Goal: Check status: Check status

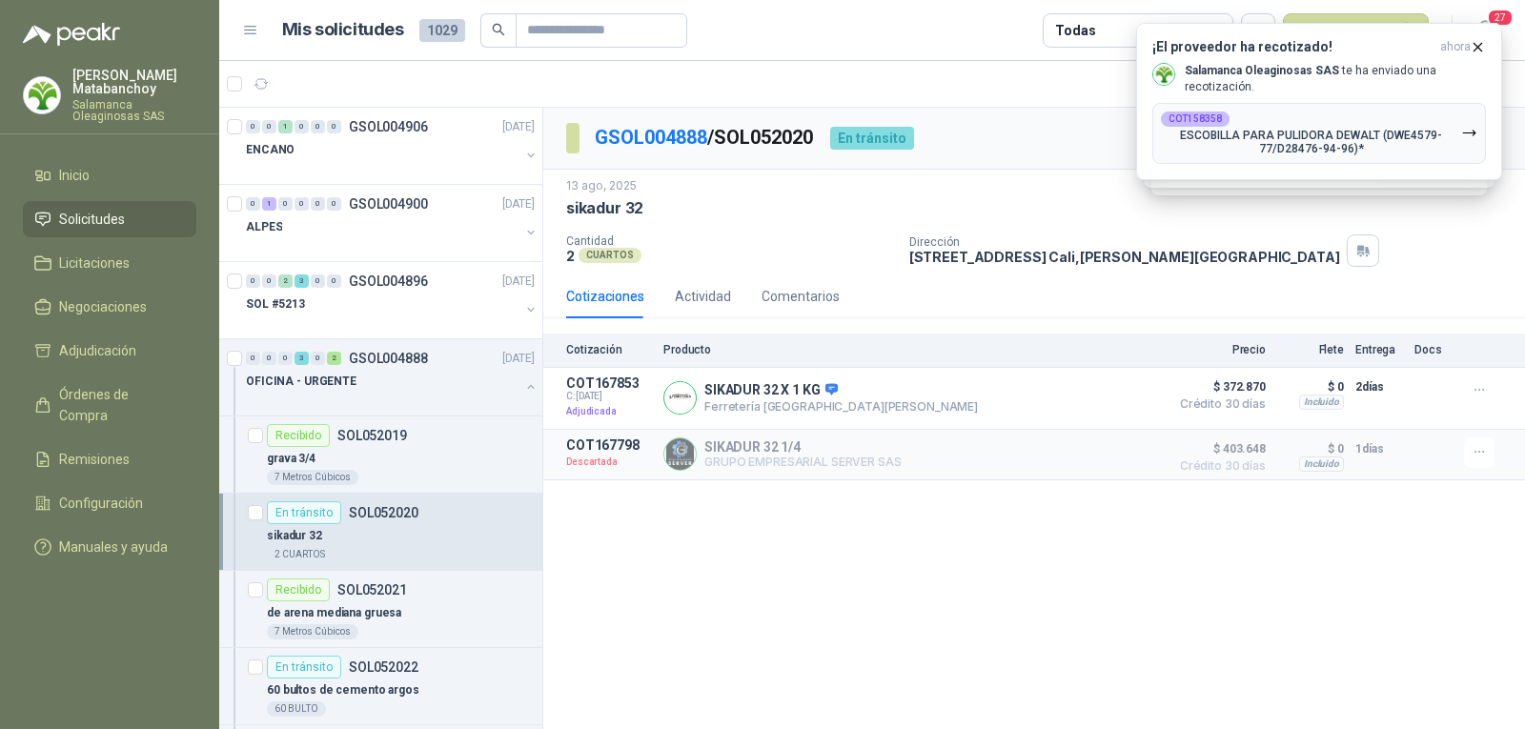
scroll to position [1311, 0]
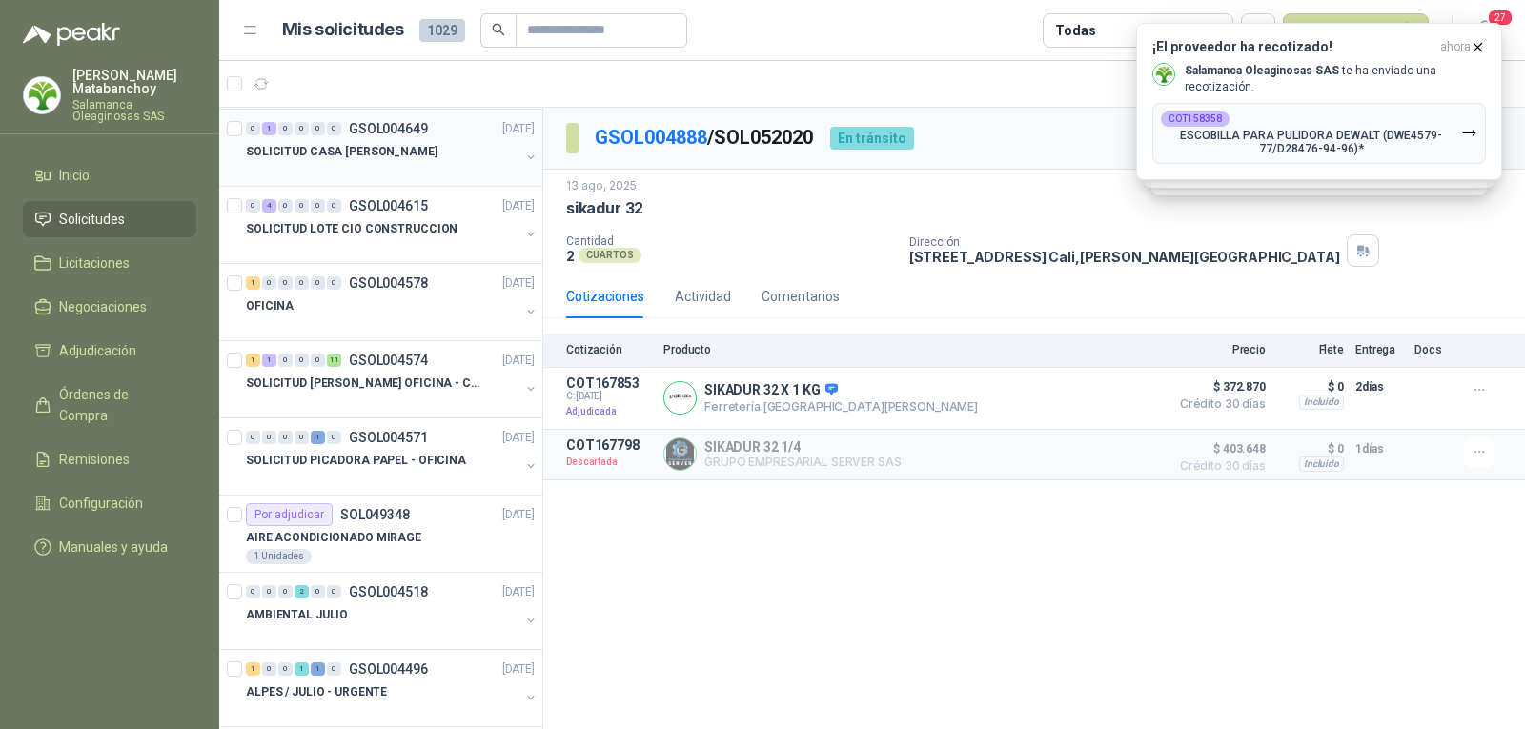
drag, startPoint x: 108, startPoint y: 559, endPoint x: 443, endPoint y: 161, distance: 520.9
click at [142, 523] on menu "[PERSON_NAME] Oleaginosas SAS Inicio Solicitudes Licitaciones Negociaciones Adj…" at bounding box center [109, 364] width 219 height 729
click at [568, 28] on input "text" at bounding box center [593, 30] width 133 height 32
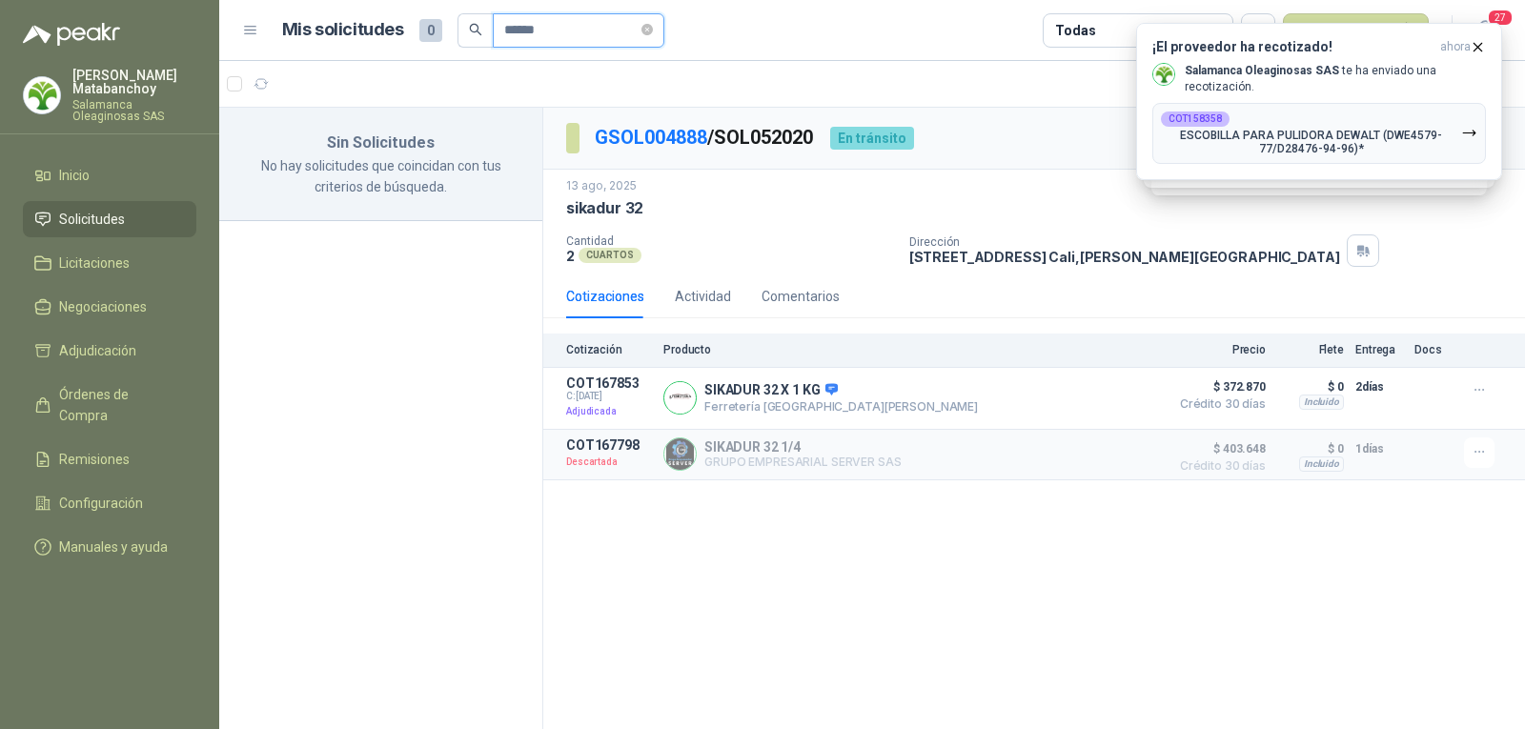
click at [531, 29] on input "******" at bounding box center [570, 30] width 133 height 32
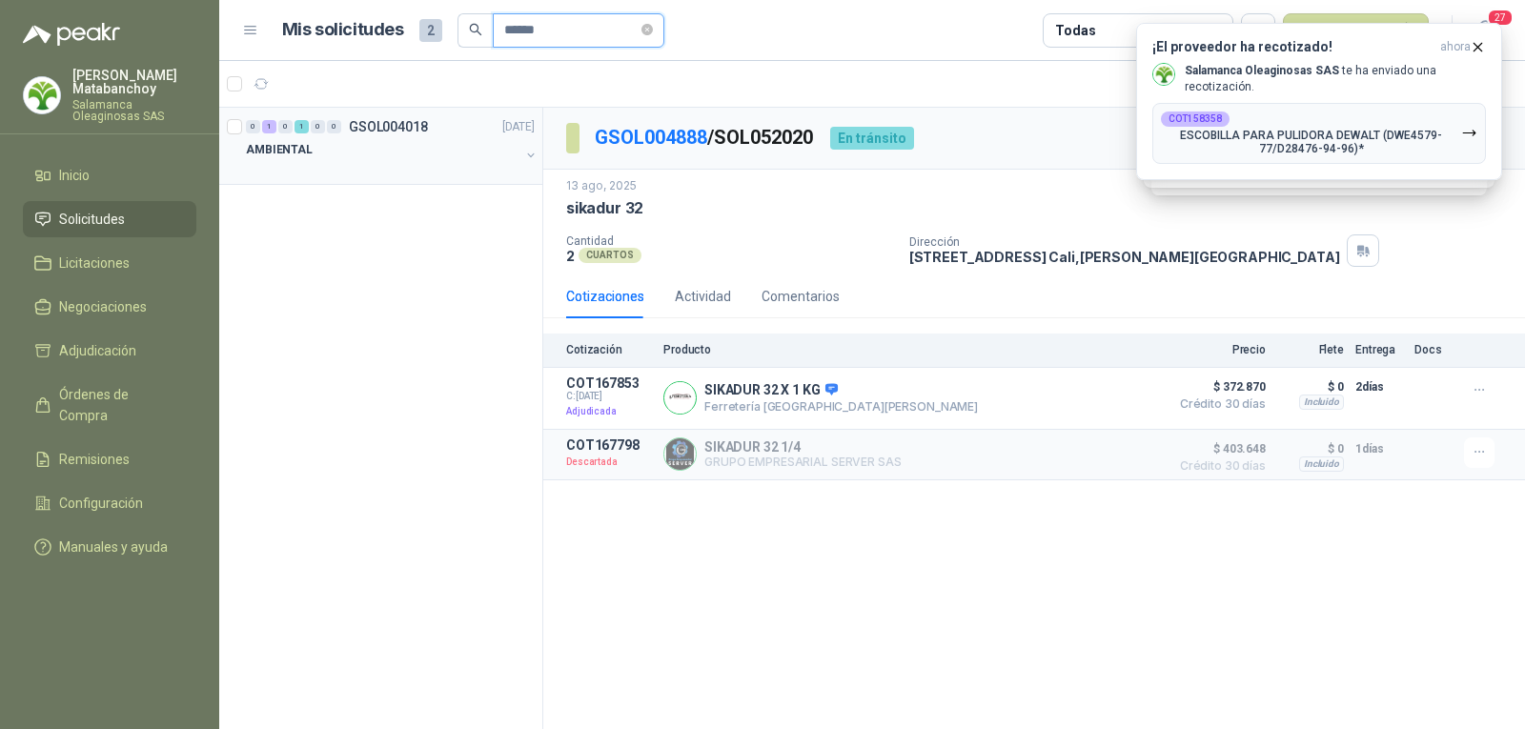
type input "******"
click at [451, 158] on div "AMBIENTAL" at bounding box center [383, 149] width 274 height 23
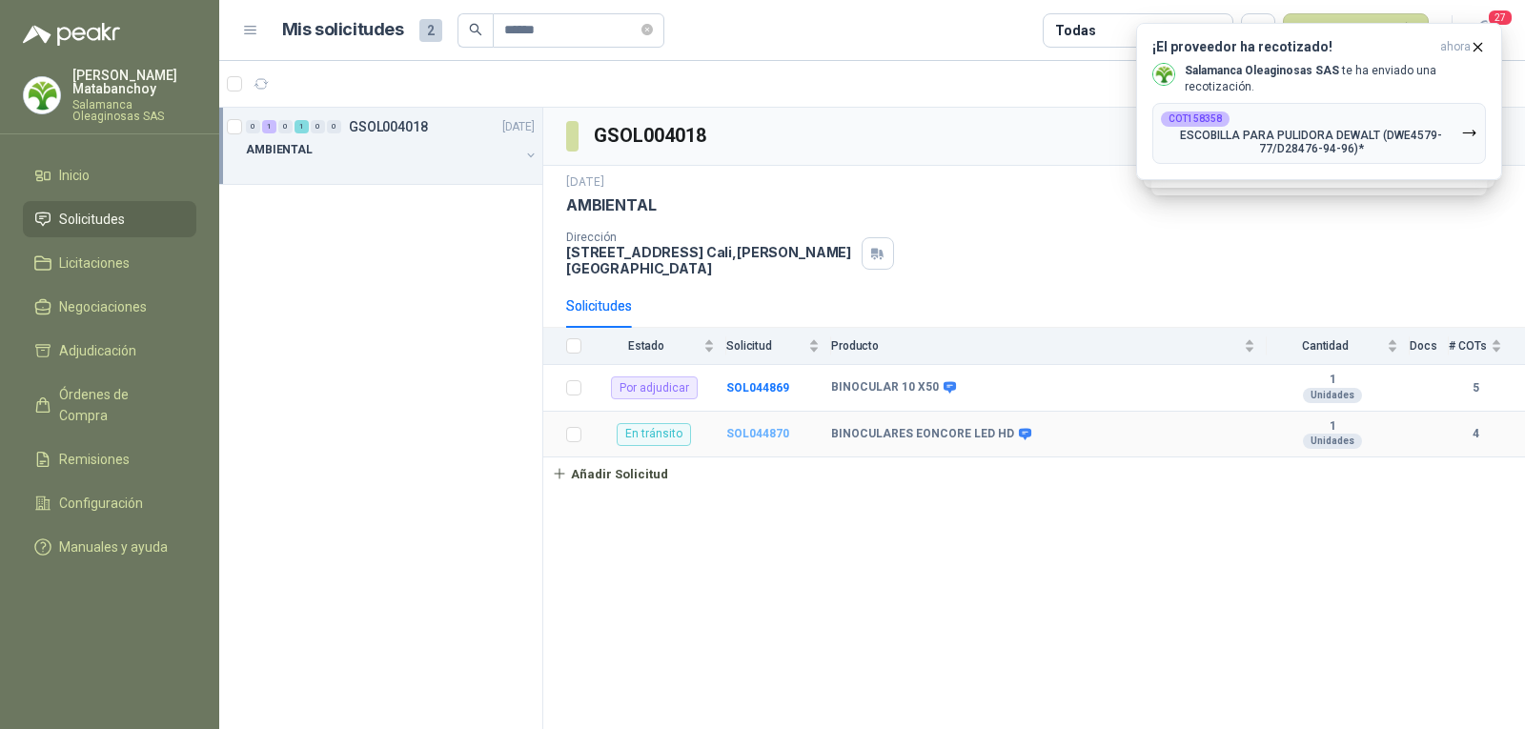
click at [755, 427] on b "SOL044870" at bounding box center [757, 433] width 63 height 13
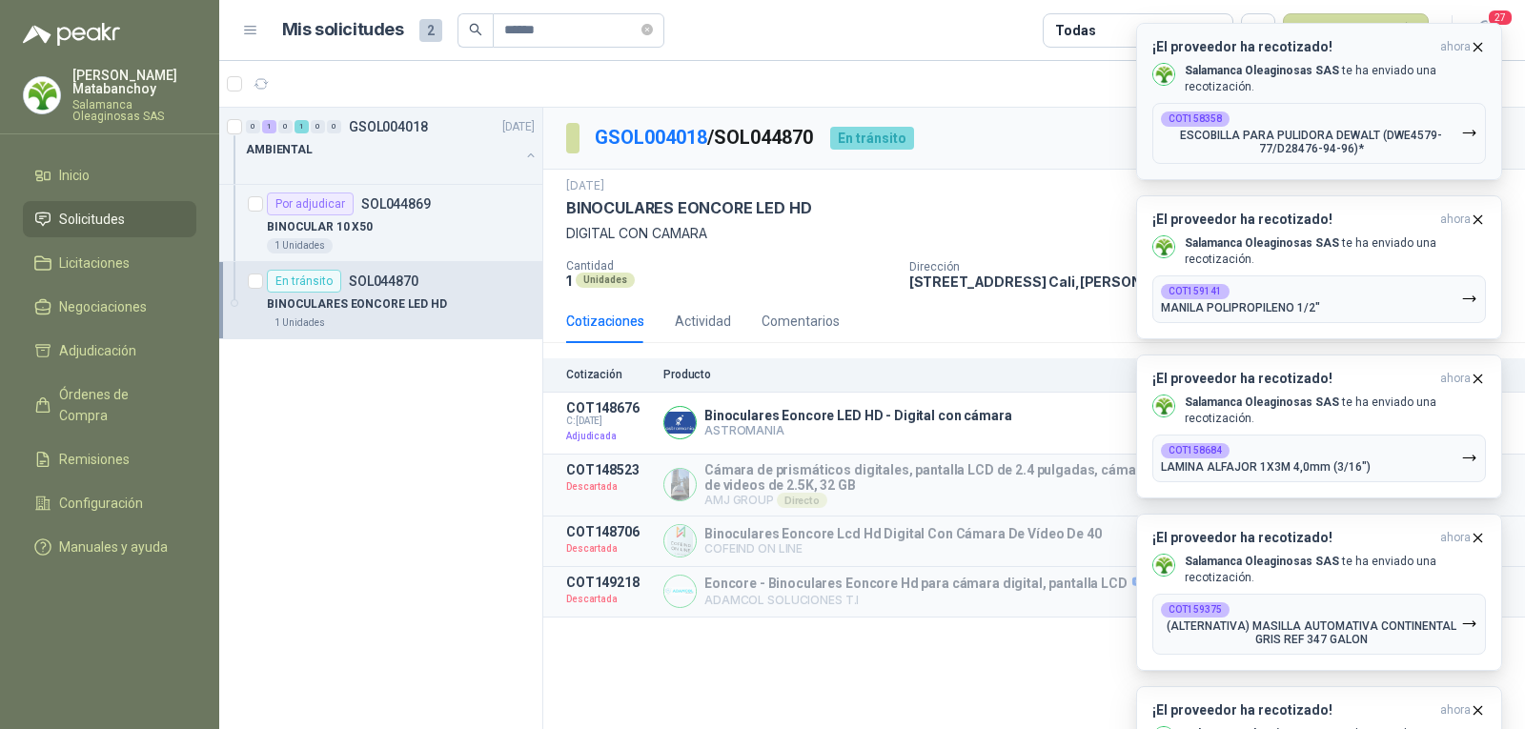
click at [1473, 44] on icon "button" at bounding box center [1478, 47] width 16 height 16
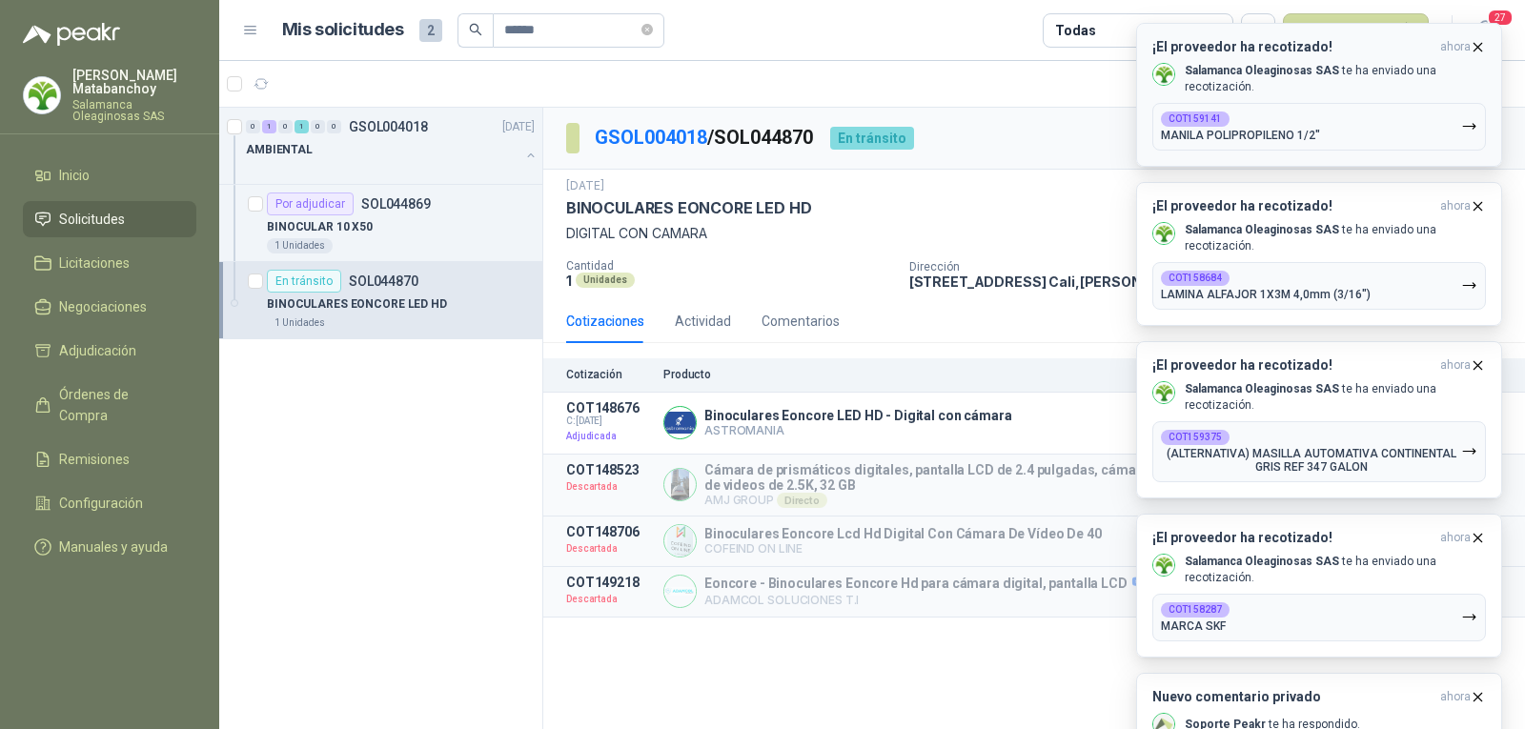
click at [1479, 51] on icon "button" at bounding box center [1478, 47] width 16 height 16
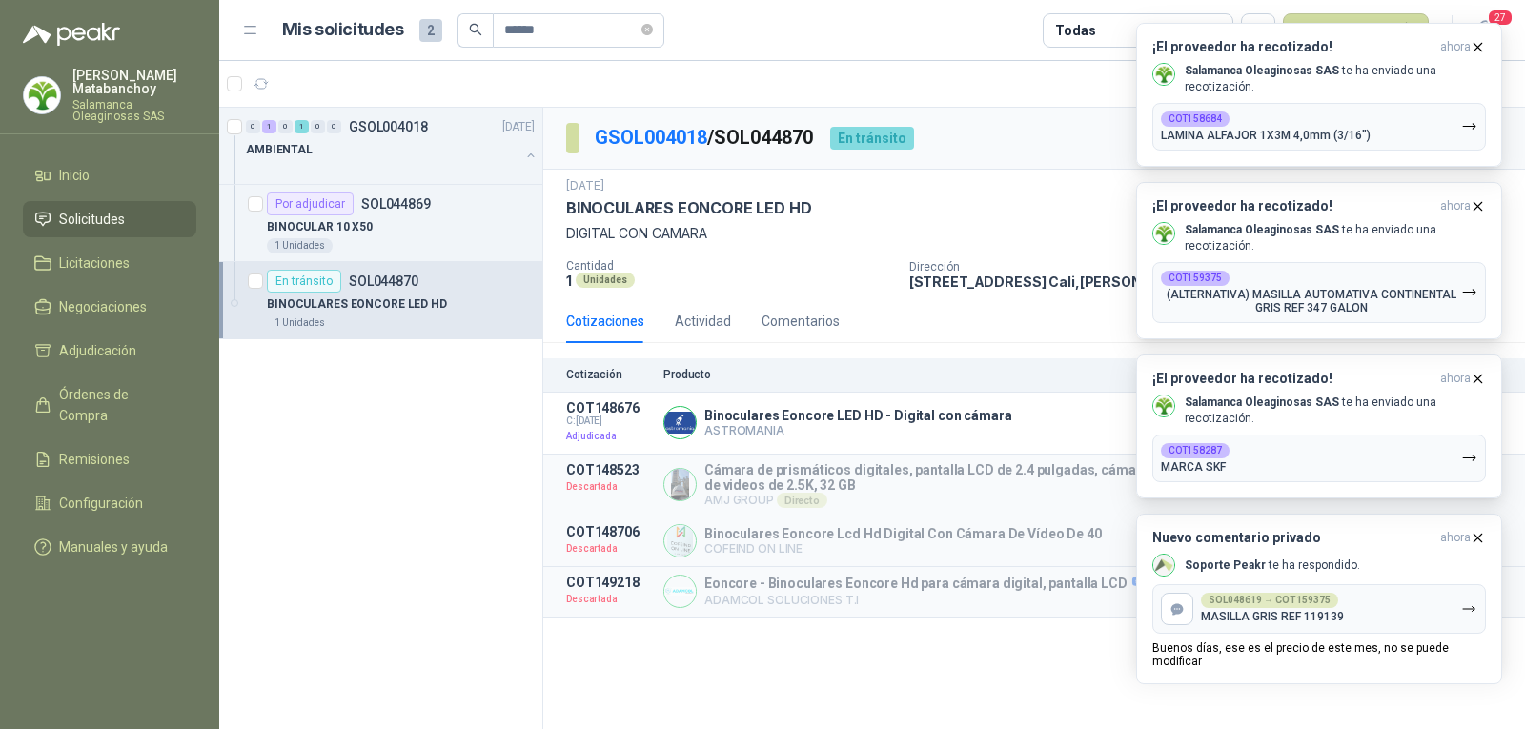
click at [1479, 23] on div "¡El proveedor ha recotizado! ahora Salamanca Oleaginosas SAS te ha enviado una …" at bounding box center [1319, 23] width 366 height 0
click at [1479, 51] on icon "button" at bounding box center [1478, 47] width 16 height 16
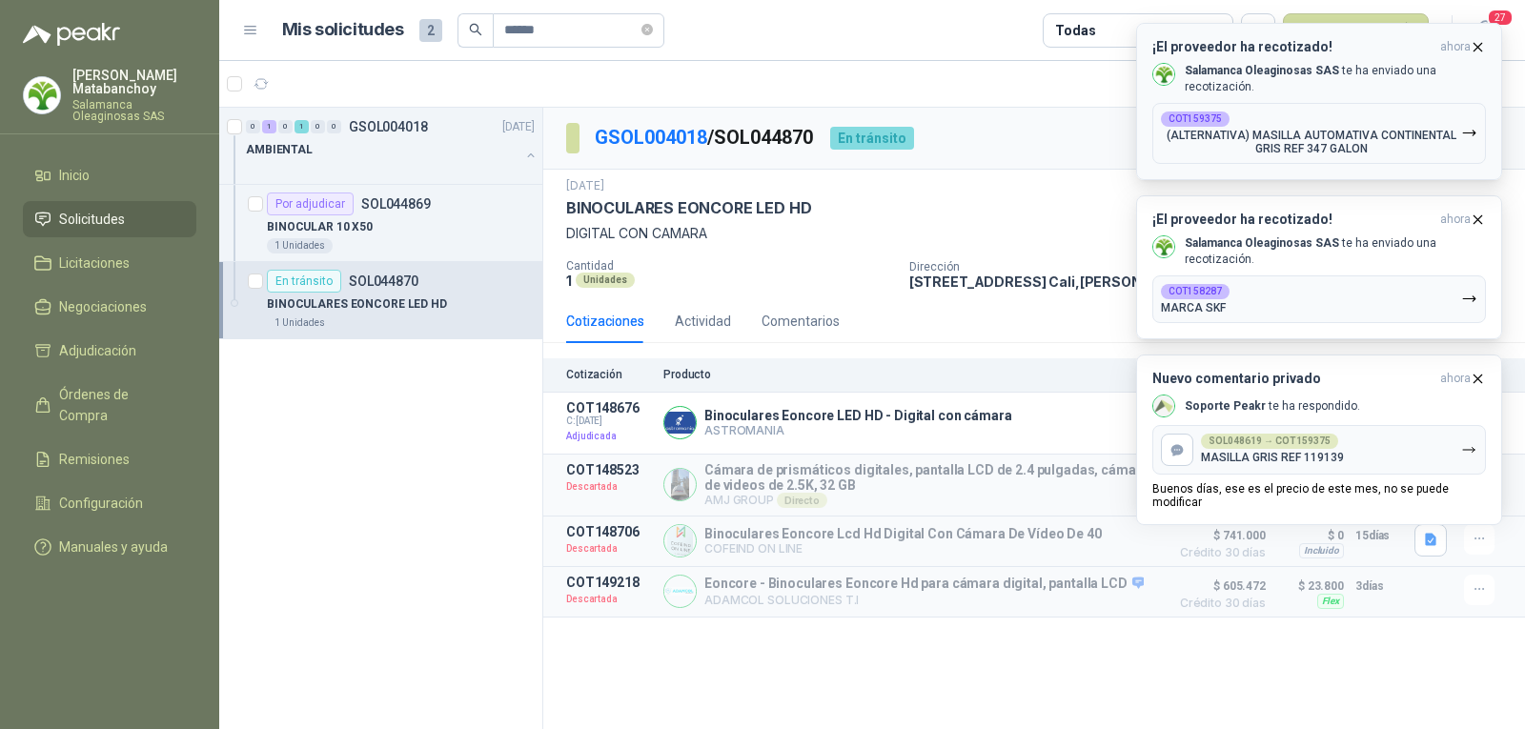
click at [1478, 51] on icon "button" at bounding box center [1478, 47] width 16 height 16
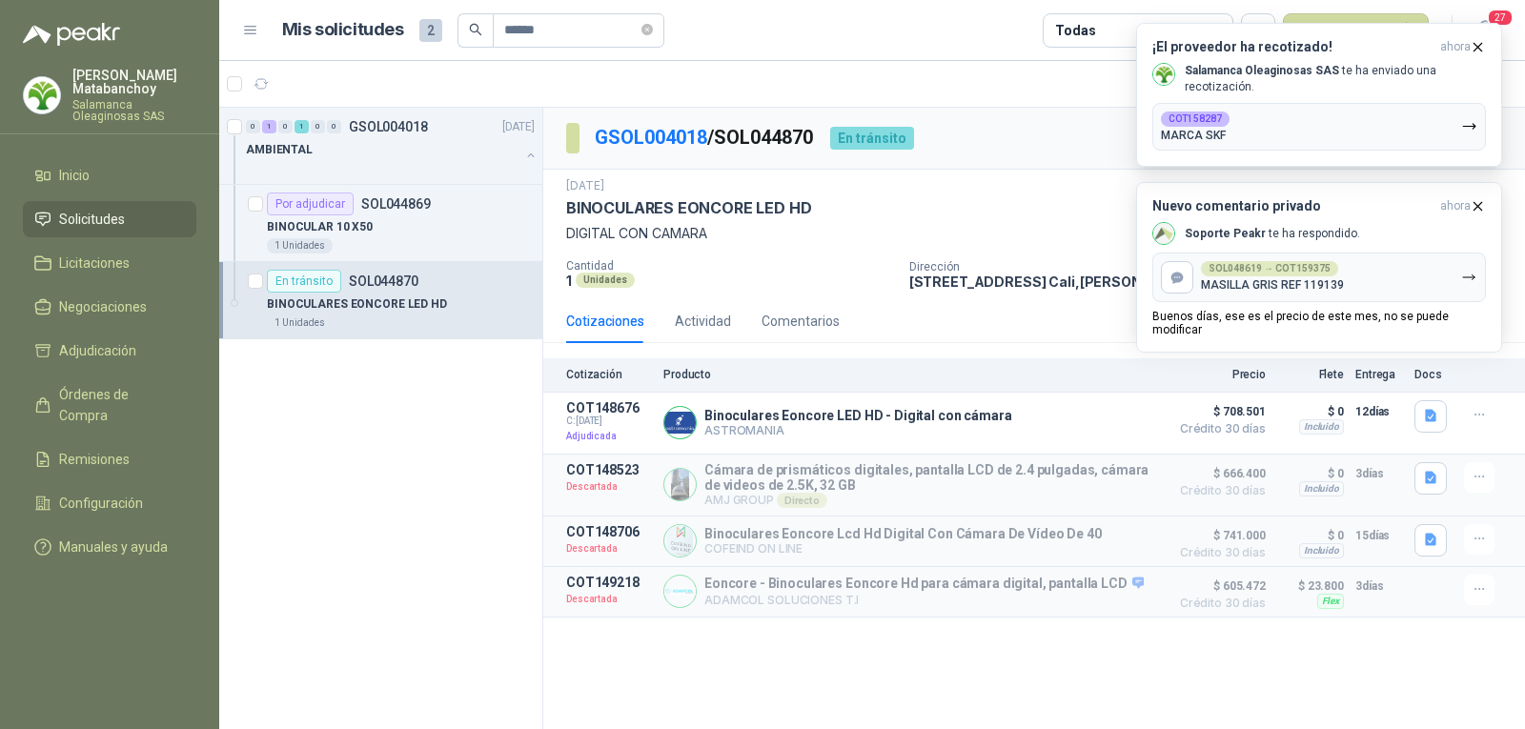
click at [1478, 51] on icon "button" at bounding box center [1478, 47] width 16 height 16
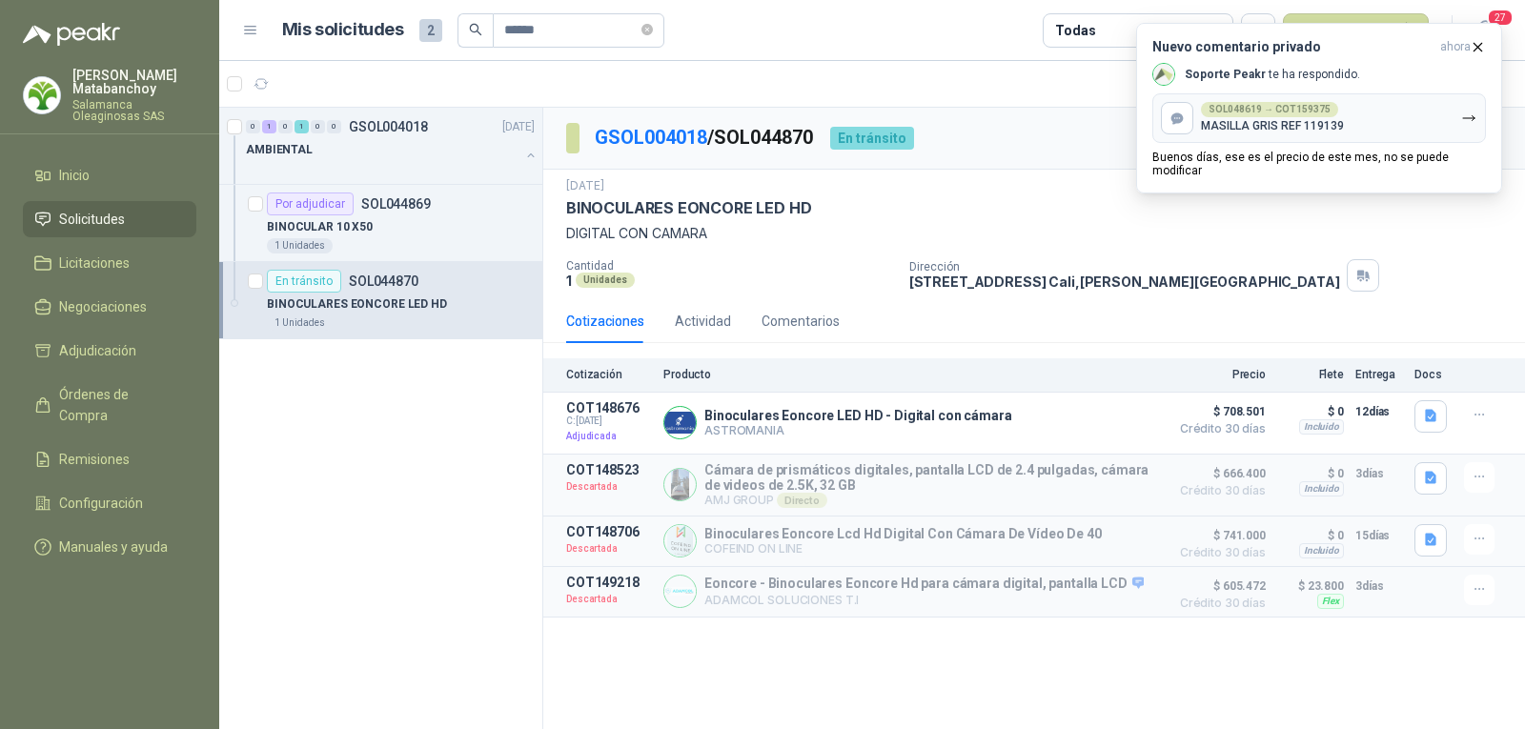
click at [1478, 51] on icon "button" at bounding box center [1478, 47] width 16 height 16
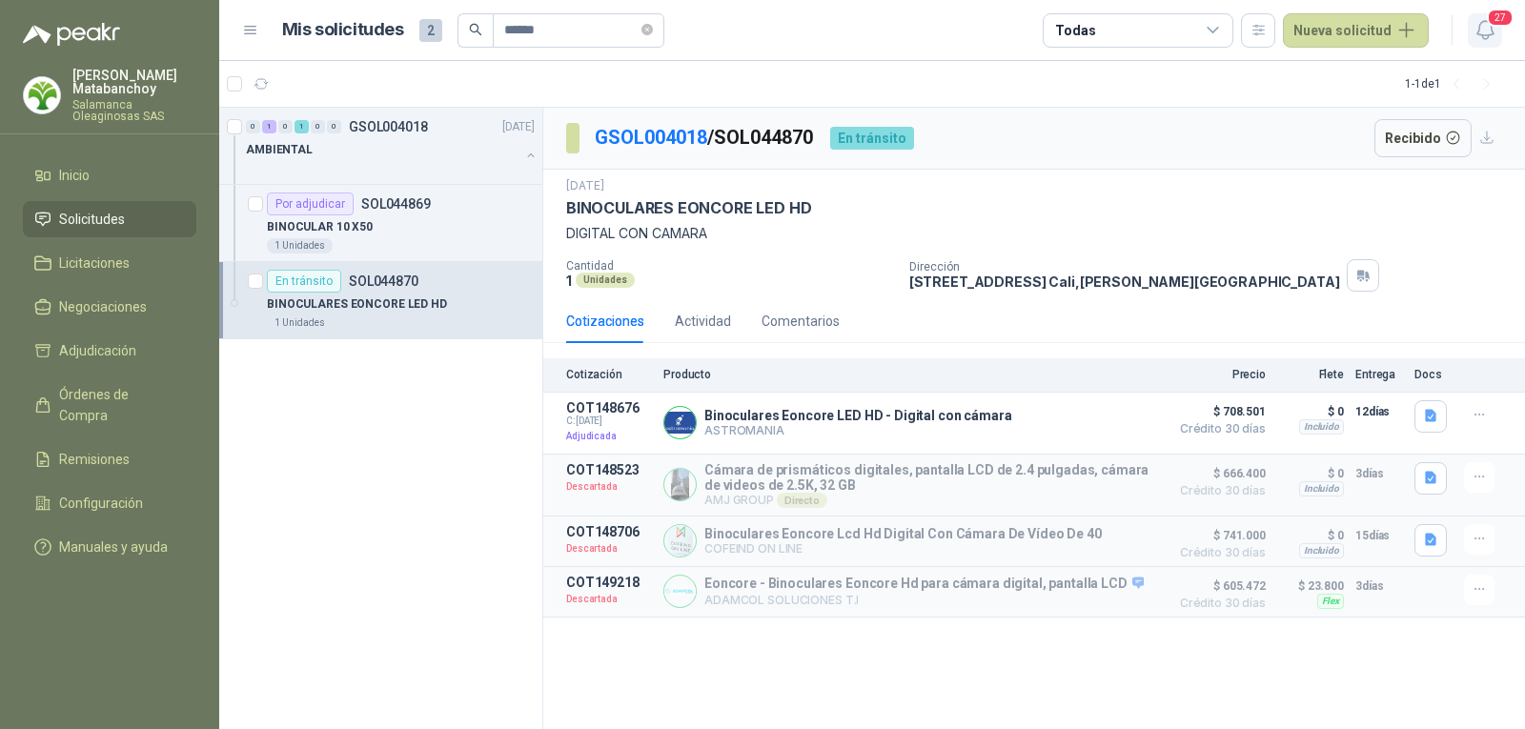
click at [1497, 25] on span "27" at bounding box center [1500, 18] width 27 height 18
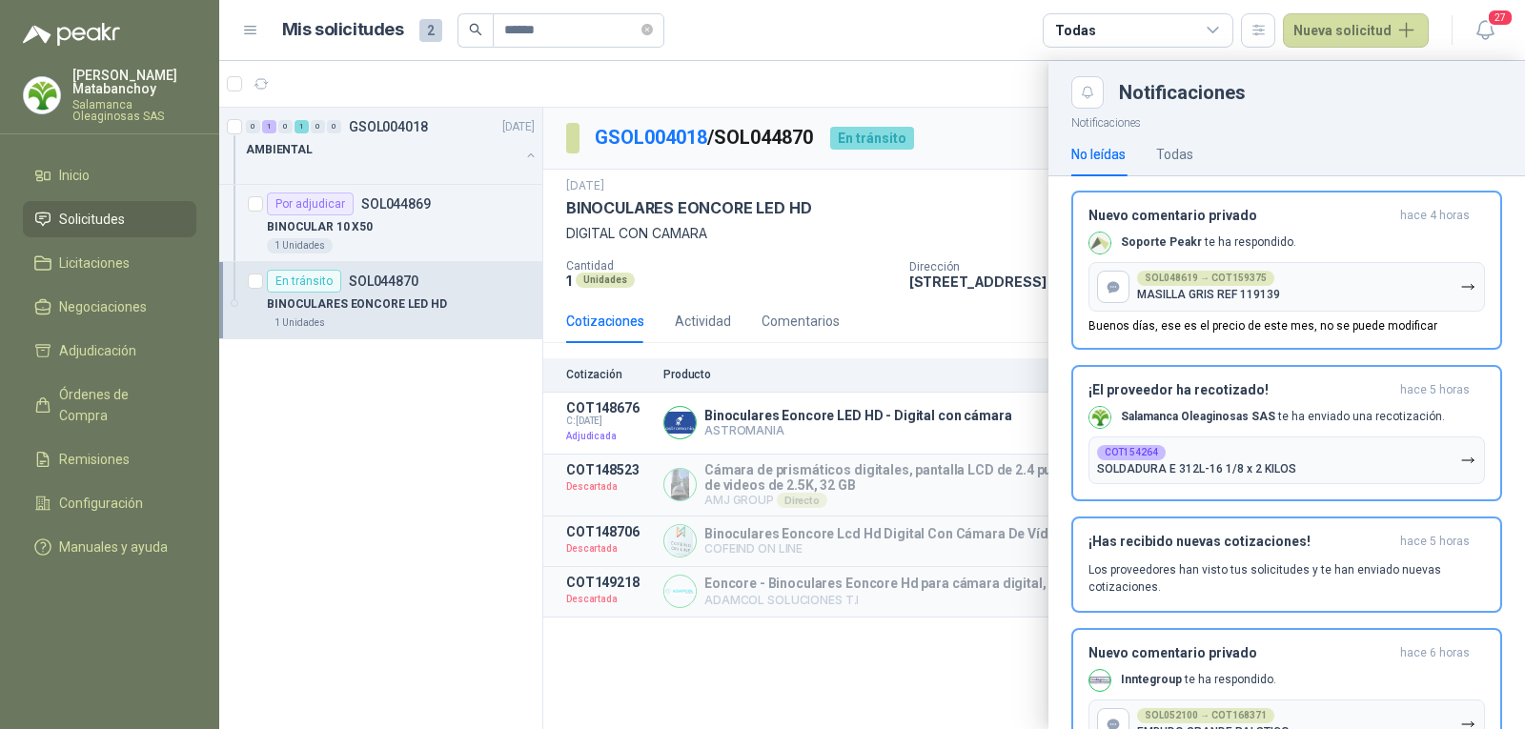
scroll to position [763, 0]
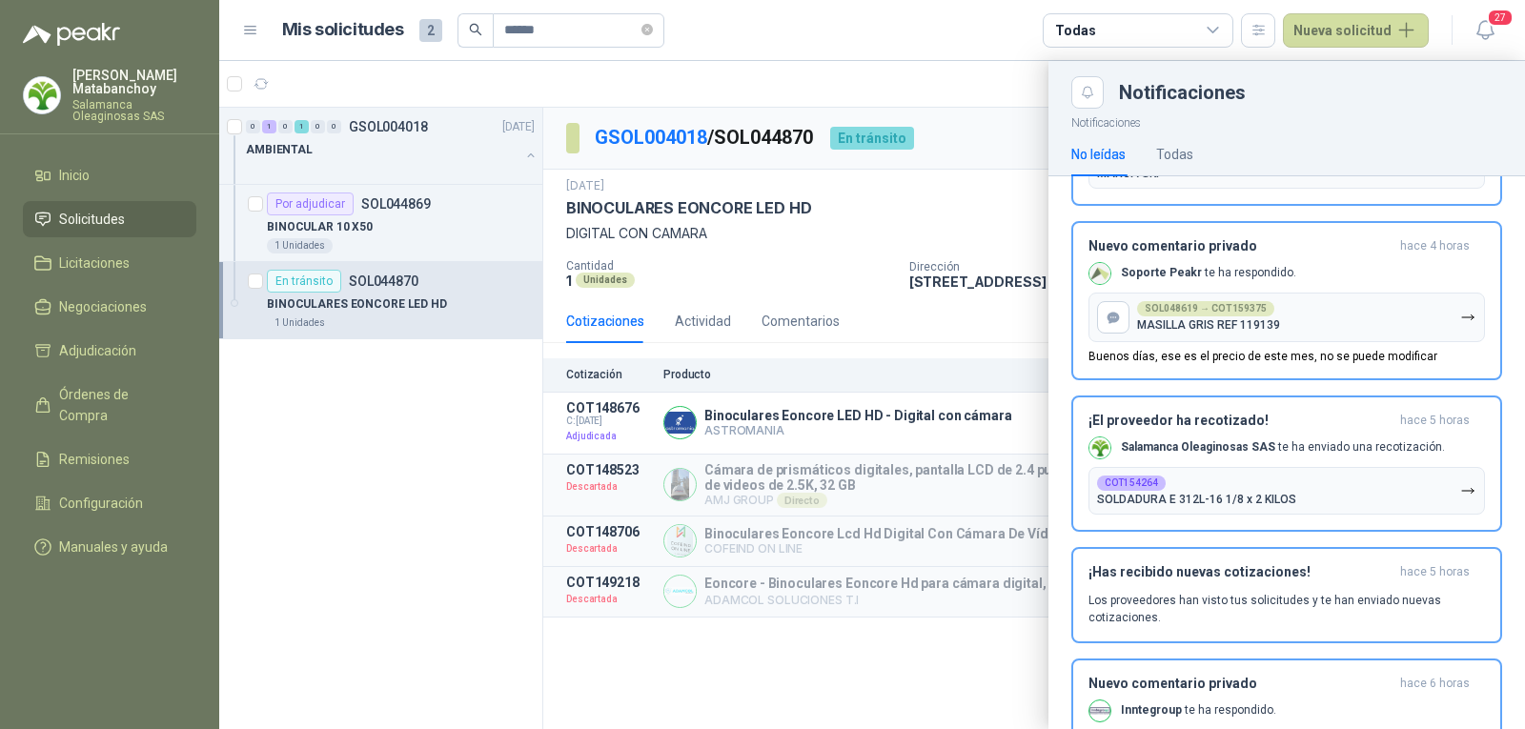
click at [934, 291] on div at bounding box center [872, 395] width 1306 height 668
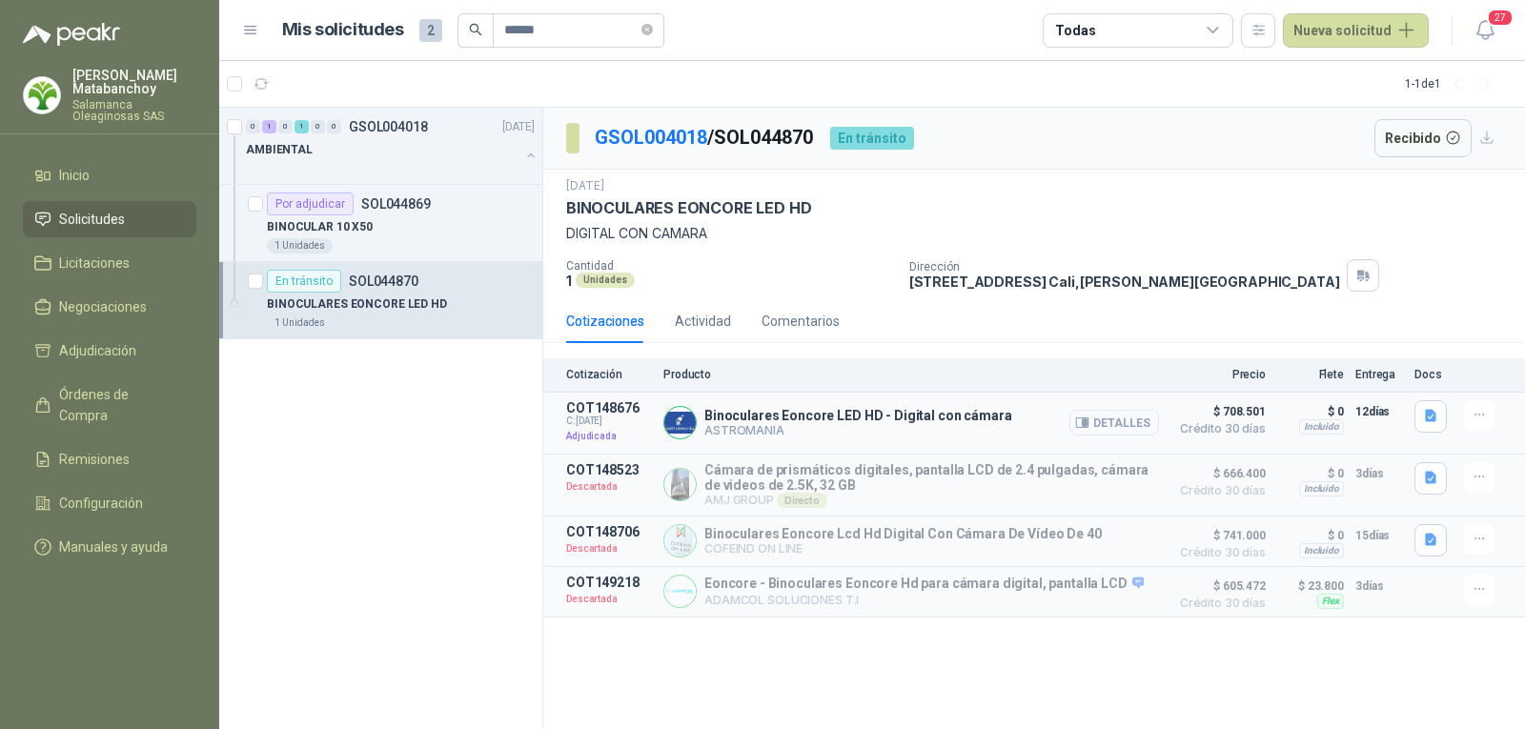
click at [1112, 423] on button "Detalles" at bounding box center [1114, 423] width 90 height 26
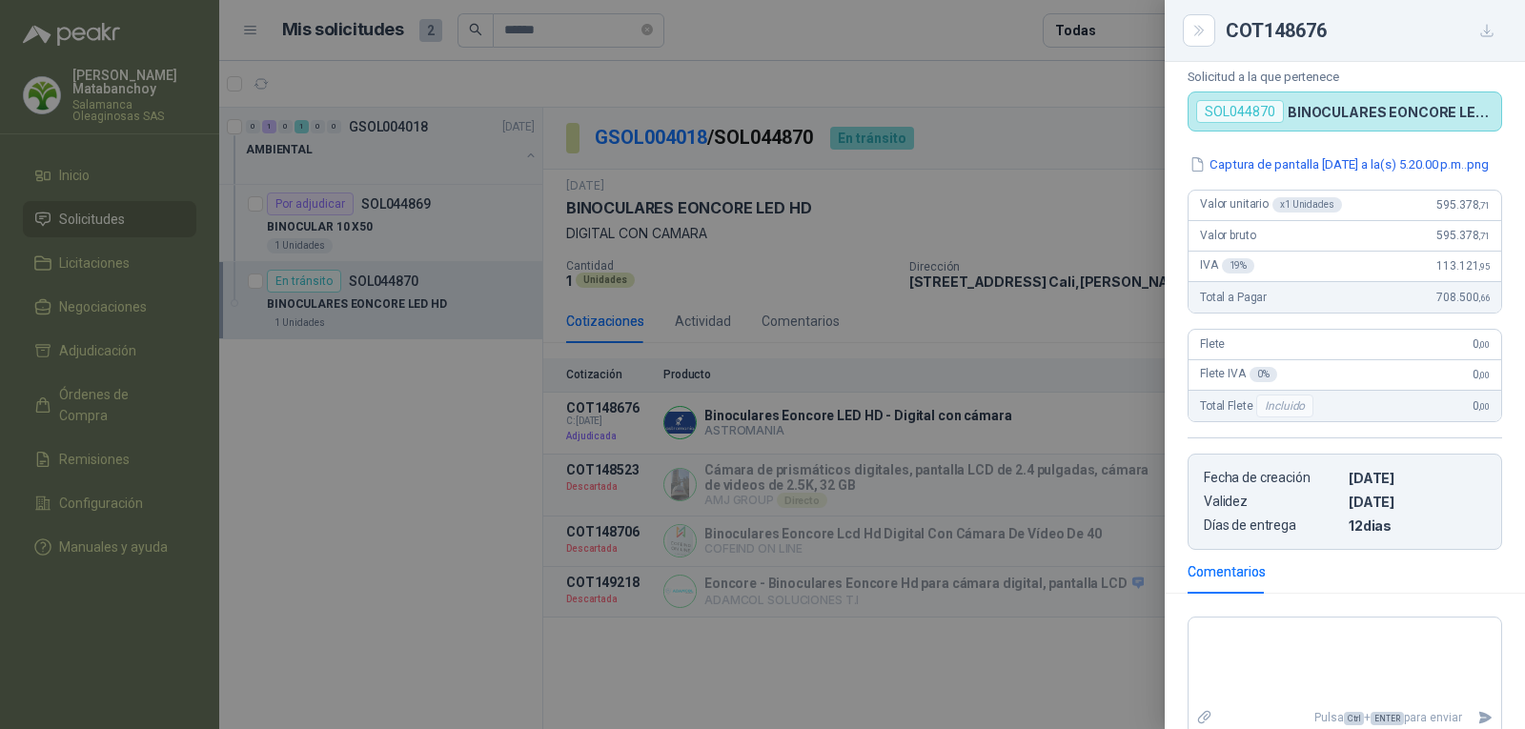
scroll to position [72, 0]
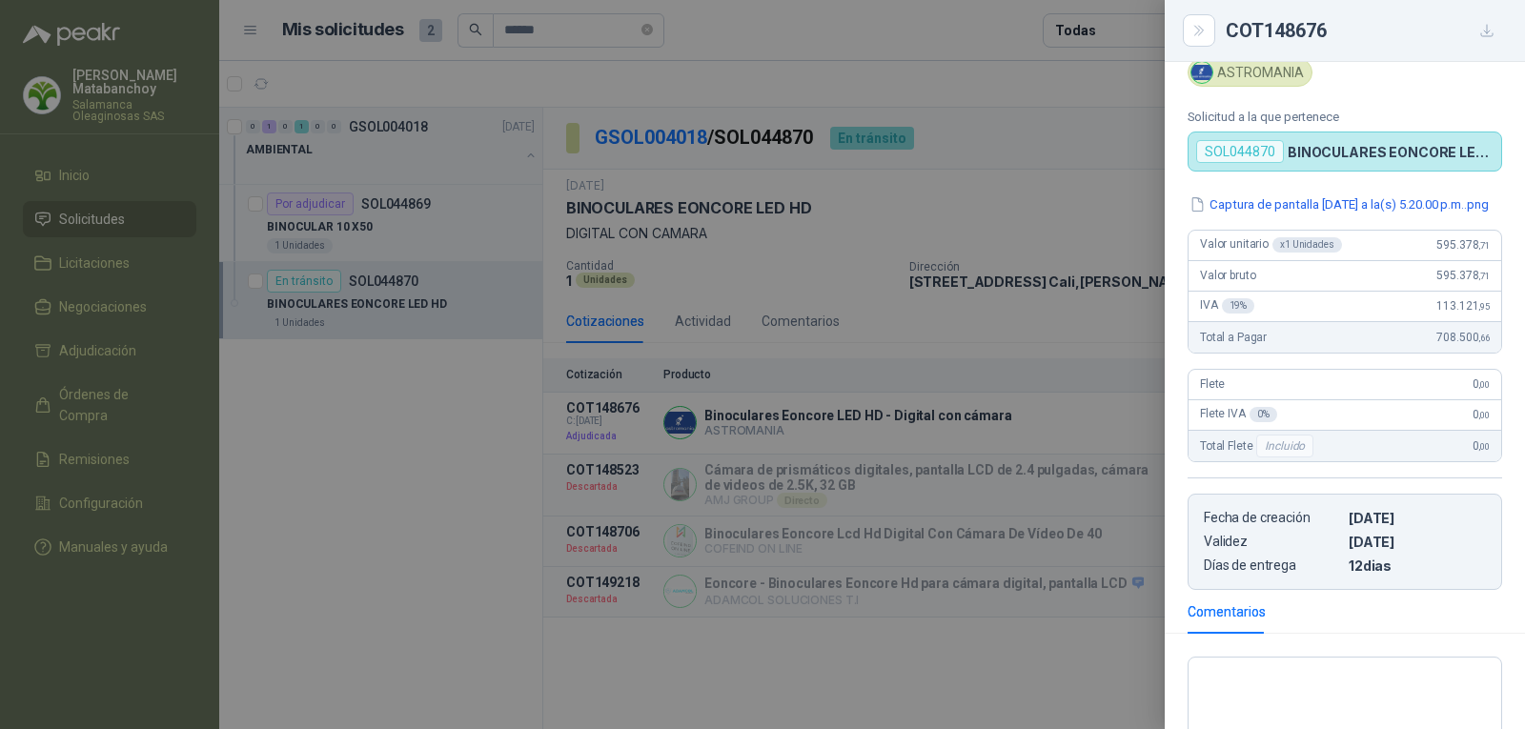
click at [1109, 374] on div at bounding box center [762, 364] width 1525 height 729
